Goal: Transaction & Acquisition: Purchase product/service

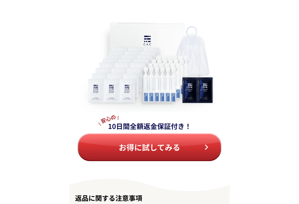
scroll to position [6587, 0]
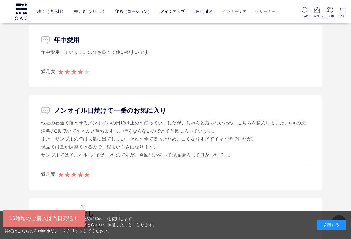
scroll to position [1249, 0]
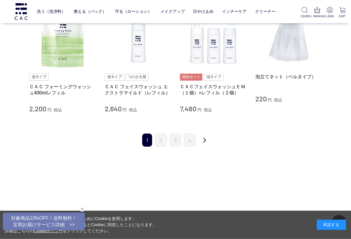
scroll to position [618, 0]
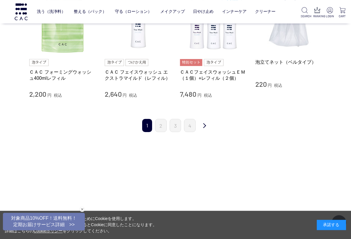
click at [204, 127] on link "次" at bounding box center [205, 126] width 12 height 14
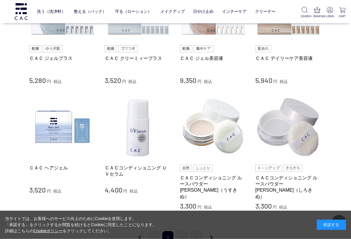
scroll to position [499, 0]
click at [135, 138] on img at bounding box center [138, 127] width 67 height 67
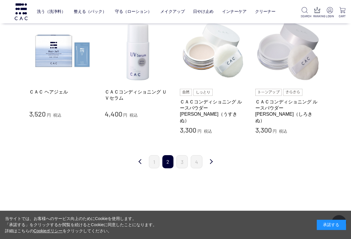
scroll to position [575, 0]
click at [215, 156] on link "次" at bounding box center [211, 163] width 12 height 14
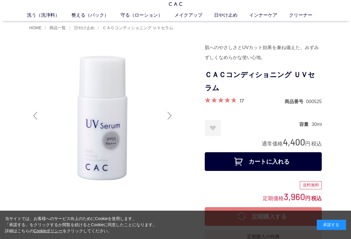
scroll to position [12, 0]
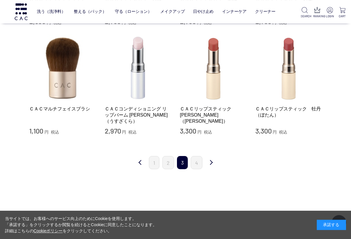
scroll to position [540, 0]
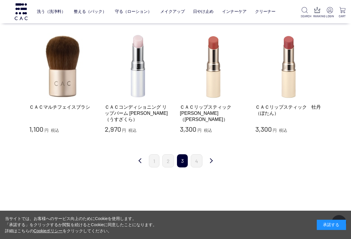
click at [215, 171] on div "最初 前 1 2 3 4 次 最後" at bounding box center [175, 158] width 292 height 31
click at [214, 158] on link "次" at bounding box center [211, 161] width 12 height 14
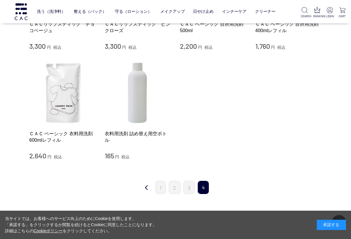
scroll to position [180, 0]
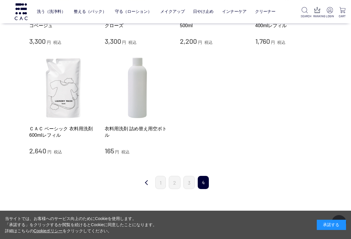
click at [150, 185] on link "前" at bounding box center [147, 183] width 12 height 14
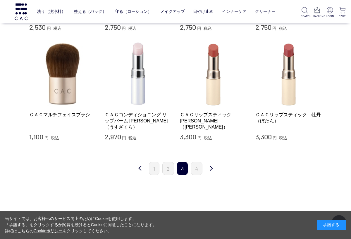
scroll to position [546, 0]
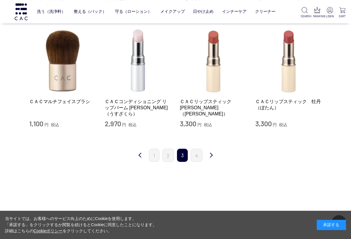
click at [140, 158] on link "前" at bounding box center [140, 156] width 12 height 14
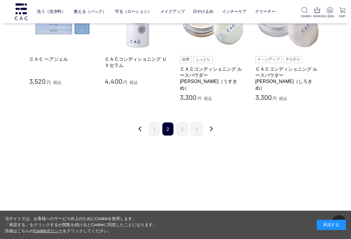
scroll to position [632, 0]
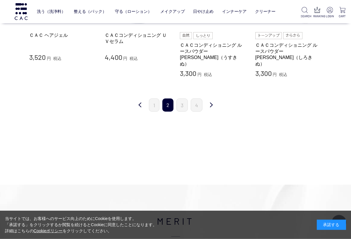
click at [140, 99] on link "前" at bounding box center [140, 106] width 12 height 14
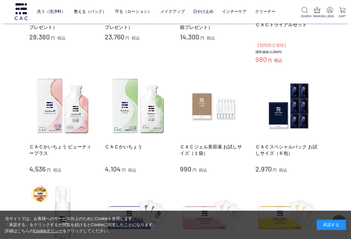
scroll to position [185, 0]
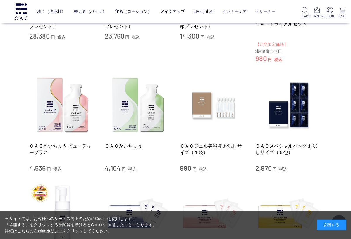
click at [332, 67] on div "買い物かご 買い物かご内の商品 買い物かごは空です... カテゴリから探す 商品一覧 スキンケア メイクアップ その他 日やけ止め インナーケア クリーナー …" at bounding box center [175, 212] width 351 height 769
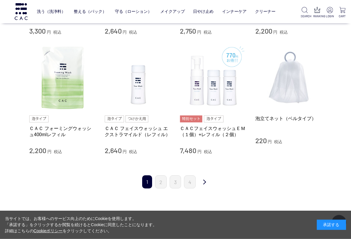
scroll to position [530, 0]
